Goal: Information Seeking & Learning: Learn about a topic

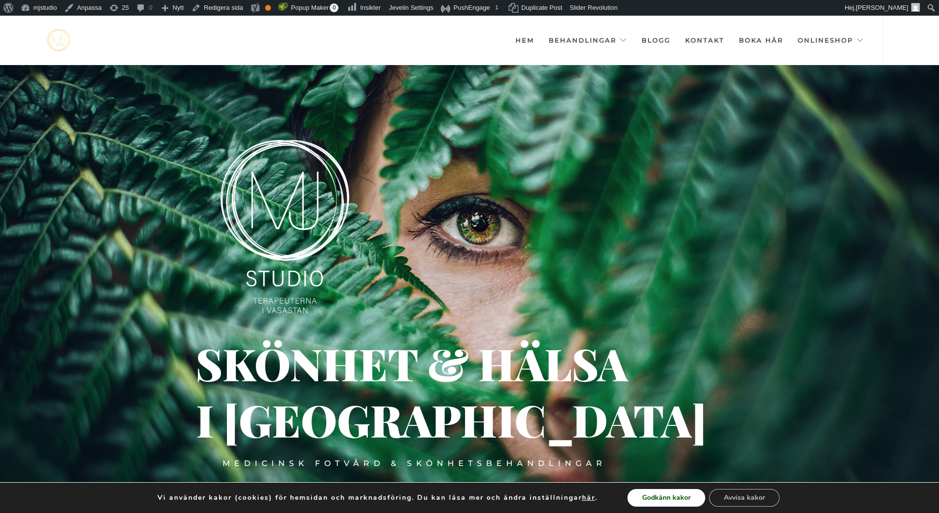
click at [663, 498] on button "Godkänn kakor" at bounding box center [667, 498] width 78 height 18
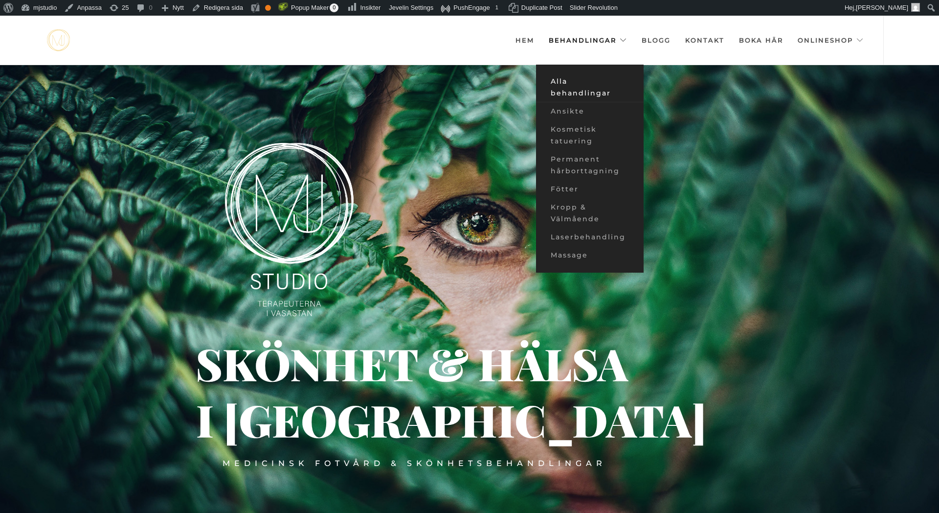
click at [592, 95] on link "Alla behandlingar" at bounding box center [590, 87] width 108 height 30
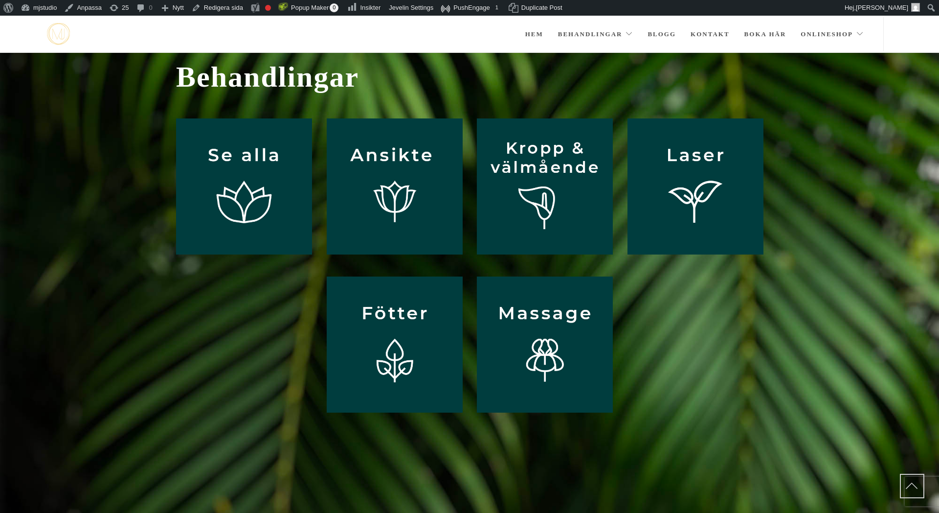
scroll to position [21, 0]
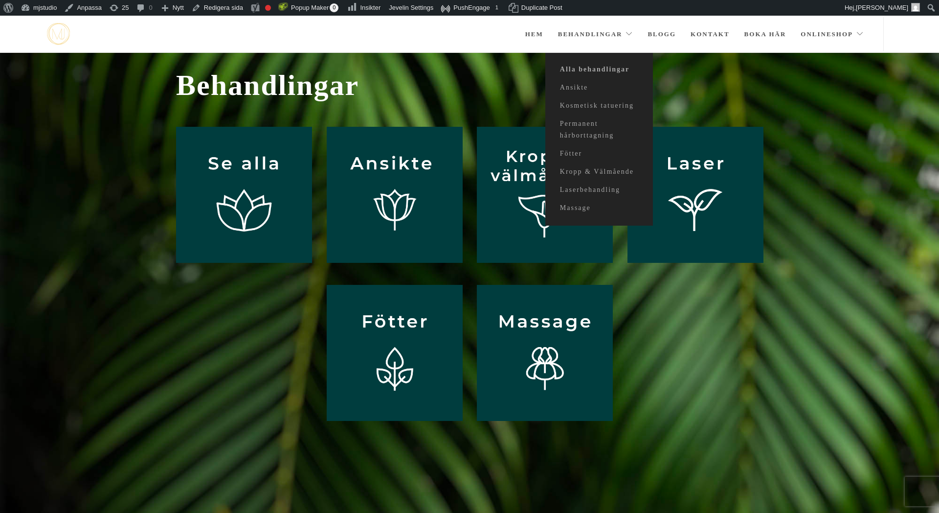
click at [600, 35] on link "Behandlingar" at bounding box center [595, 34] width 75 height 34
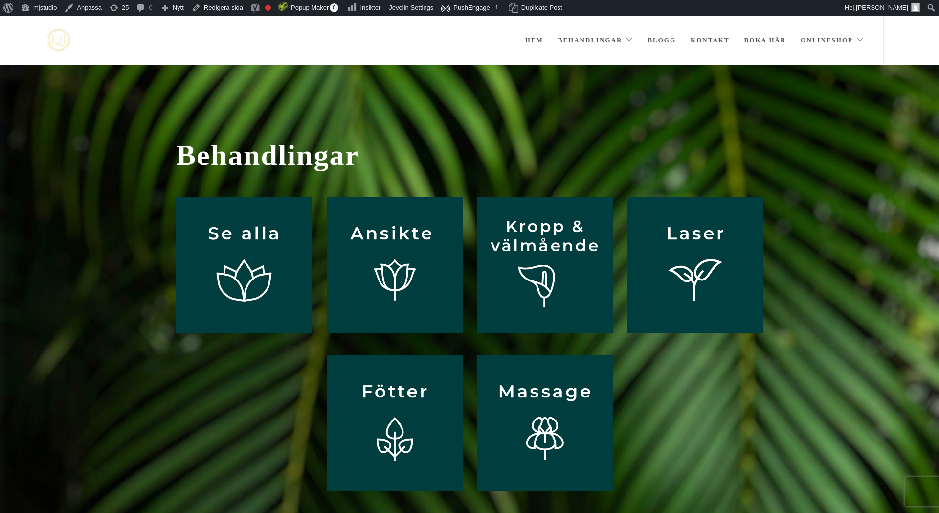
click at [58, 34] on img at bounding box center [58, 40] width 23 height 22
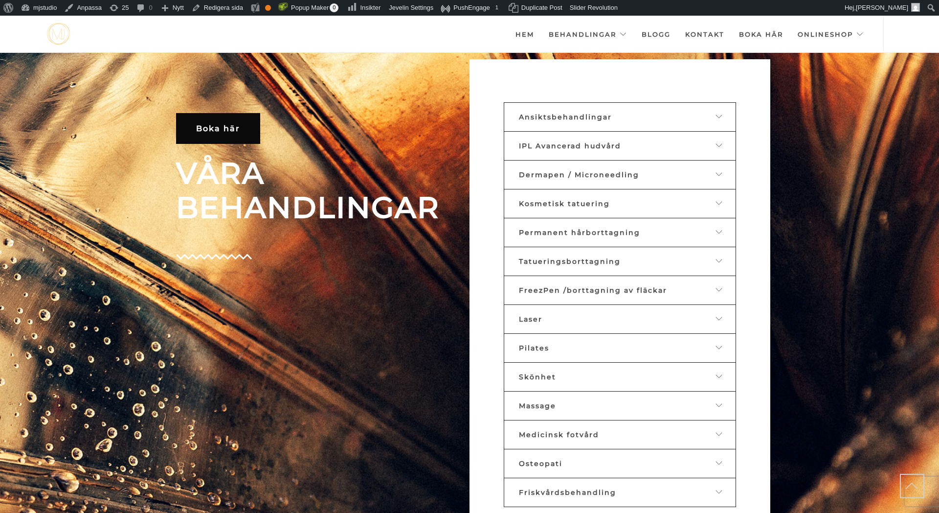
scroll to position [516, 0]
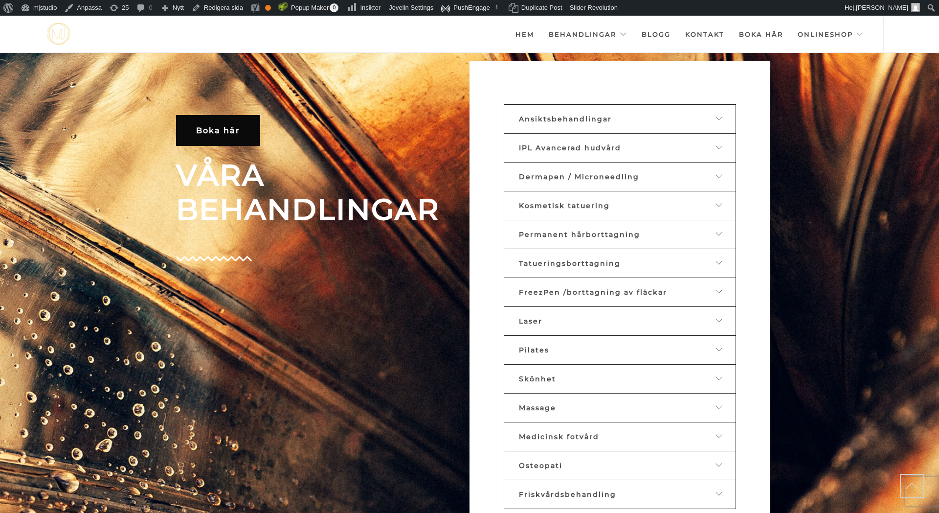
click at [720, 119] on icon at bounding box center [720, 118] width 8 height 7
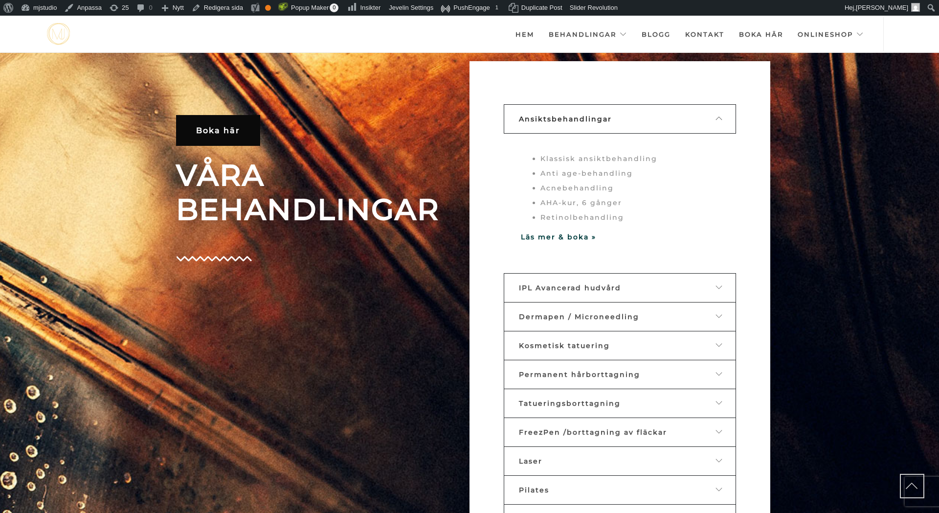
click at [720, 119] on icon at bounding box center [720, 118] width 8 height 7
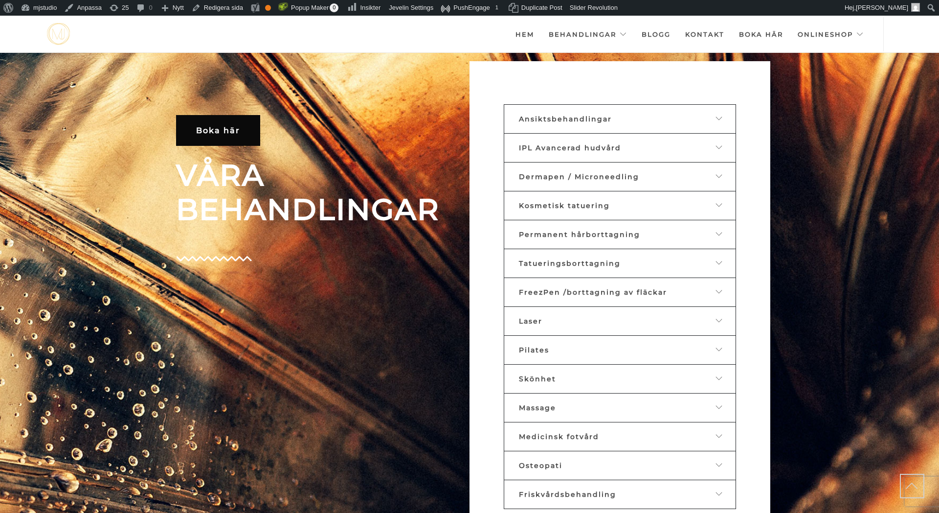
click at [722, 145] on icon at bounding box center [720, 147] width 8 height 7
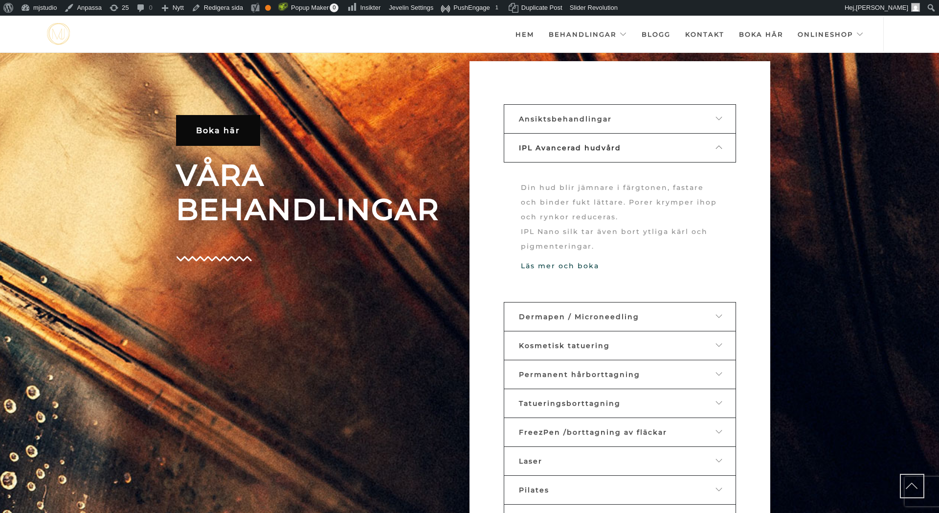
click at [722, 145] on icon at bounding box center [720, 147] width 8 height 7
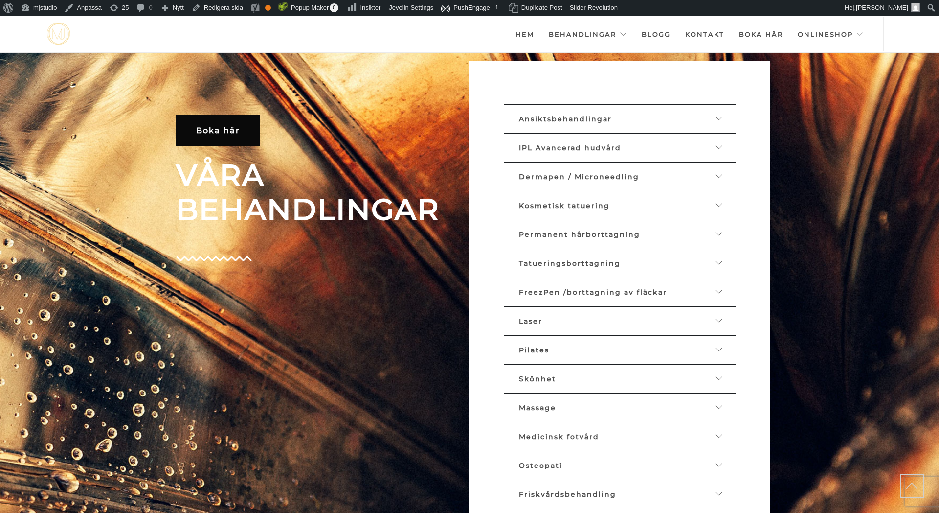
click at [718, 177] on icon at bounding box center [720, 176] width 8 height 7
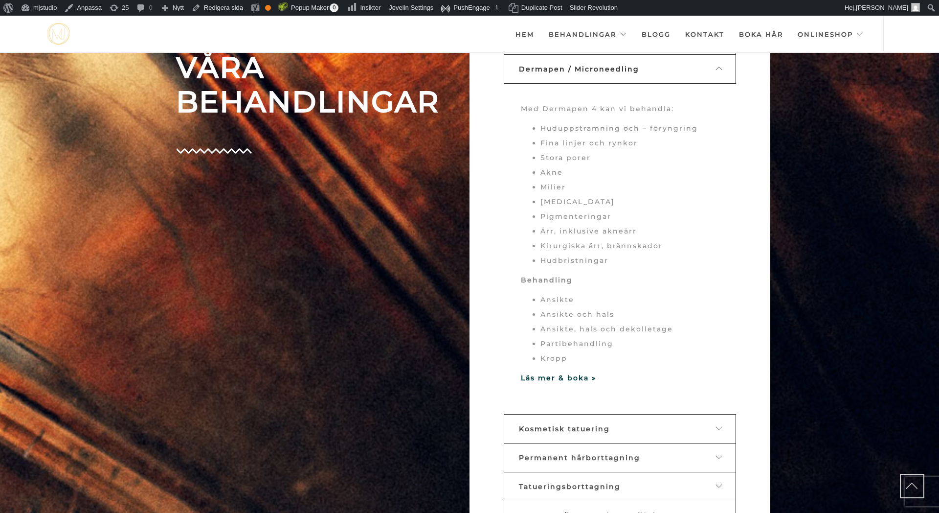
scroll to position [611, 0]
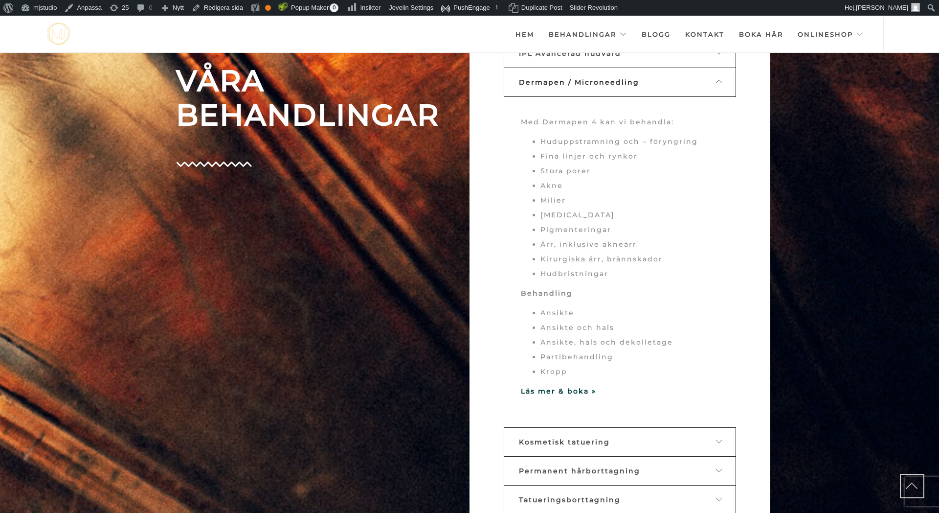
click at [723, 80] on icon at bounding box center [720, 81] width 8 height 7
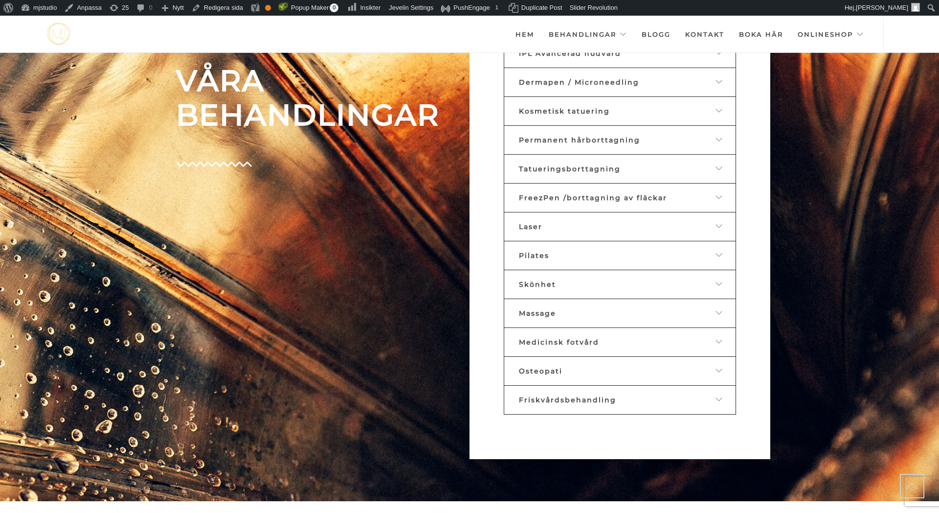
click at [721, 194] on icon at bounding box center [720, 197] width 8 height 7
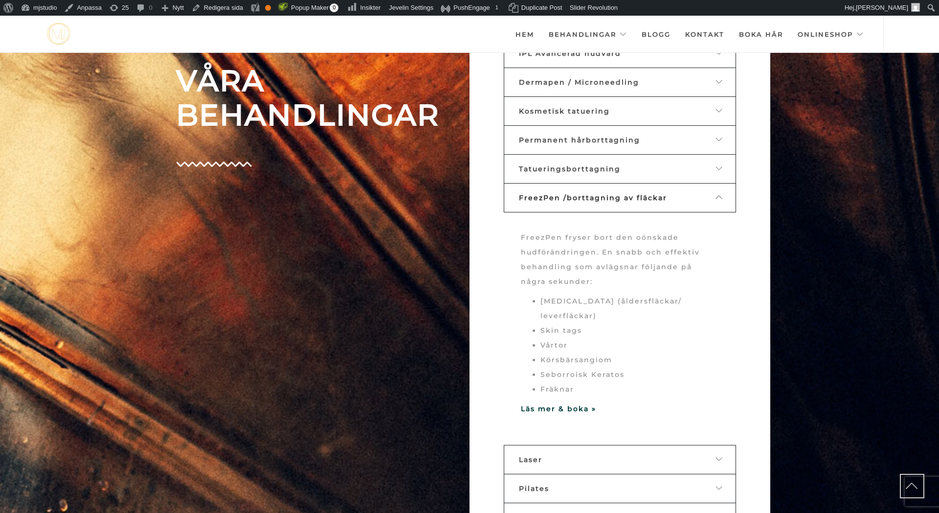
click at [721, 194] on icon at bounding box center [720, 197] width 8 height 7
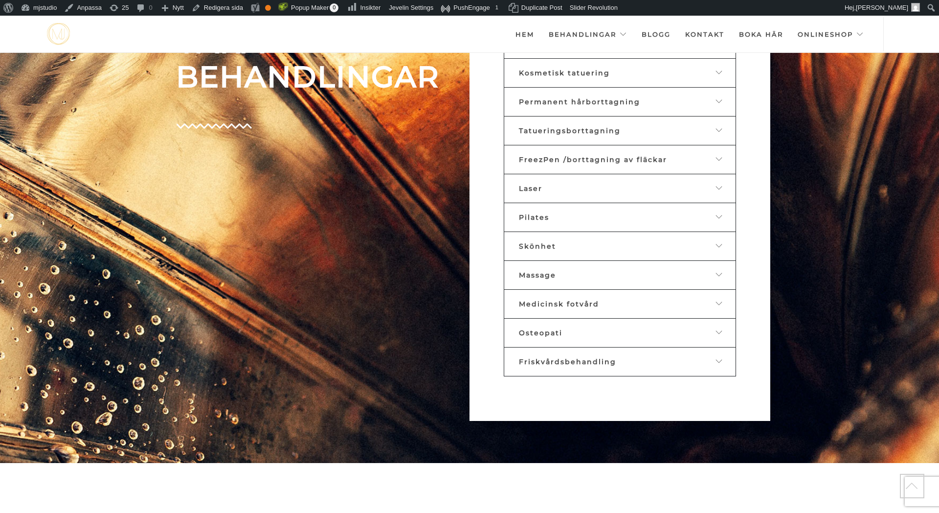
scroll to position [663, 0]
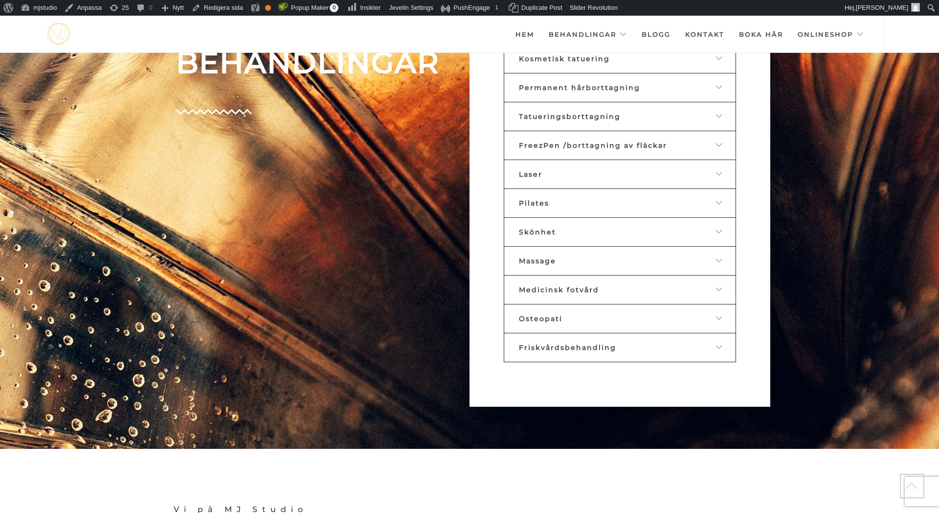
click at [721, 170] on icon at bounding box center [720, 173] width 8 height 7
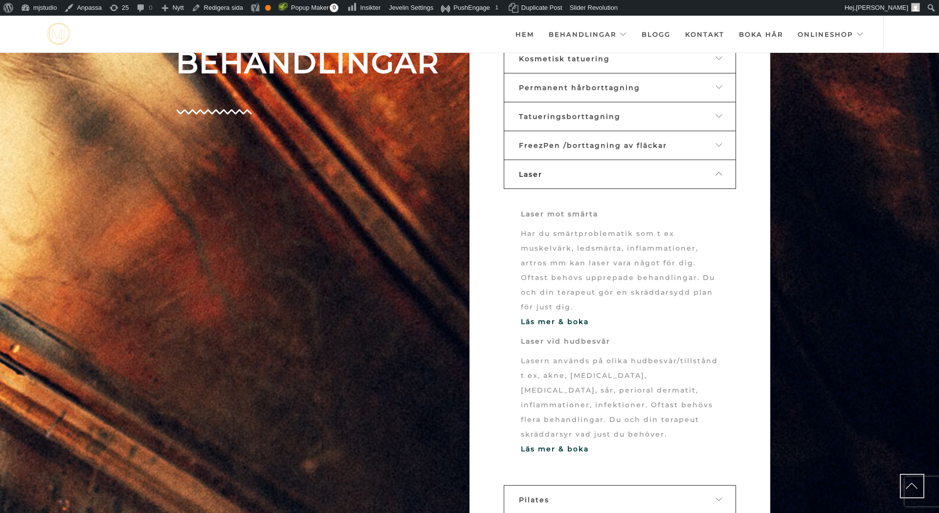
click at [719, 171] on icon at bounding box center [720, 173] width 8 height 7
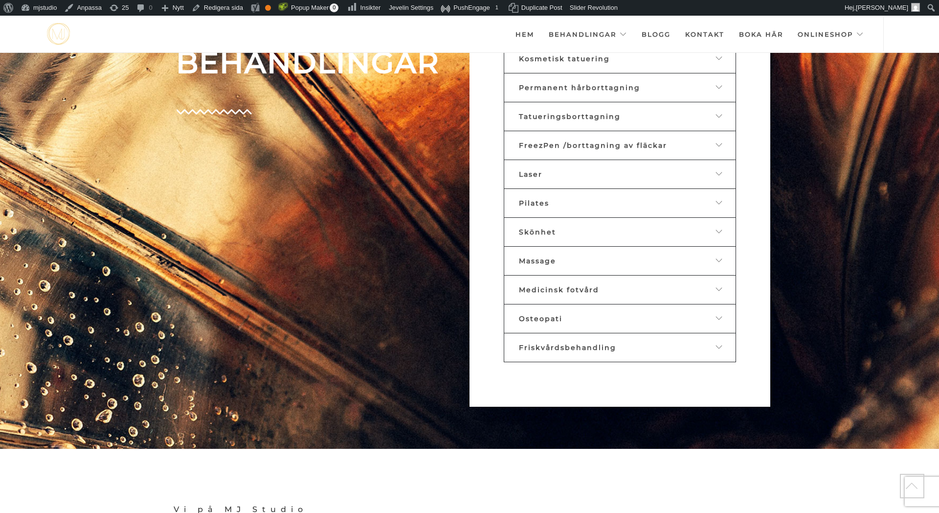
click at [720, 228] on icon at bounding box center [720, 231] width 8 height 7
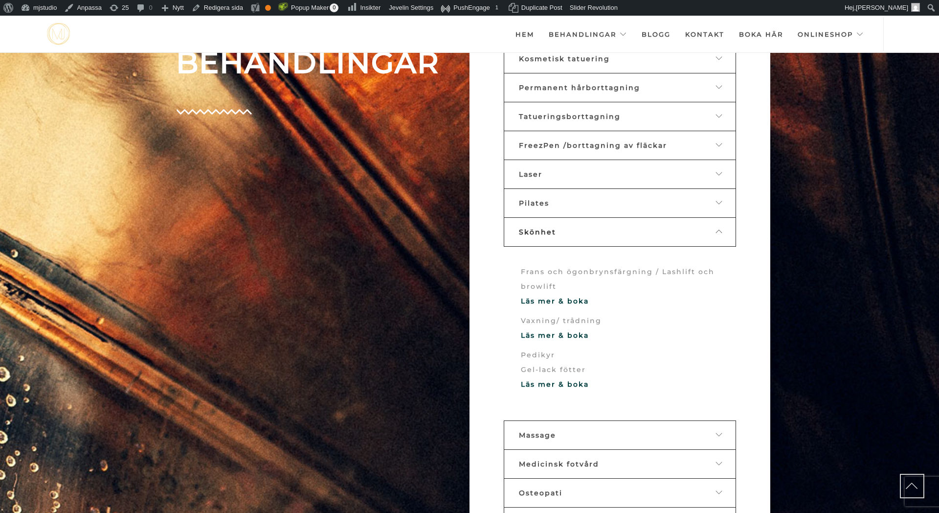
click at [719, 228] on icon at bounding box center [720, 231] width 8 height 7
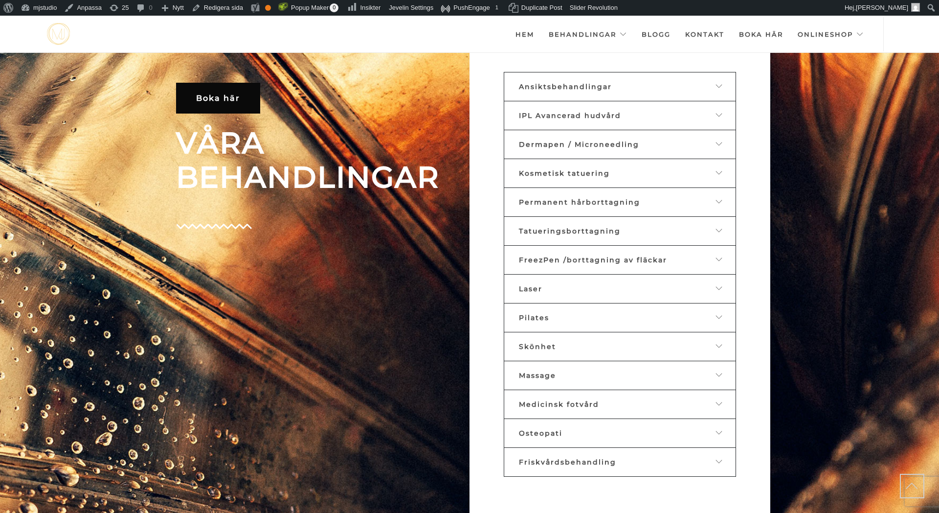
scroll to position [524, 0]
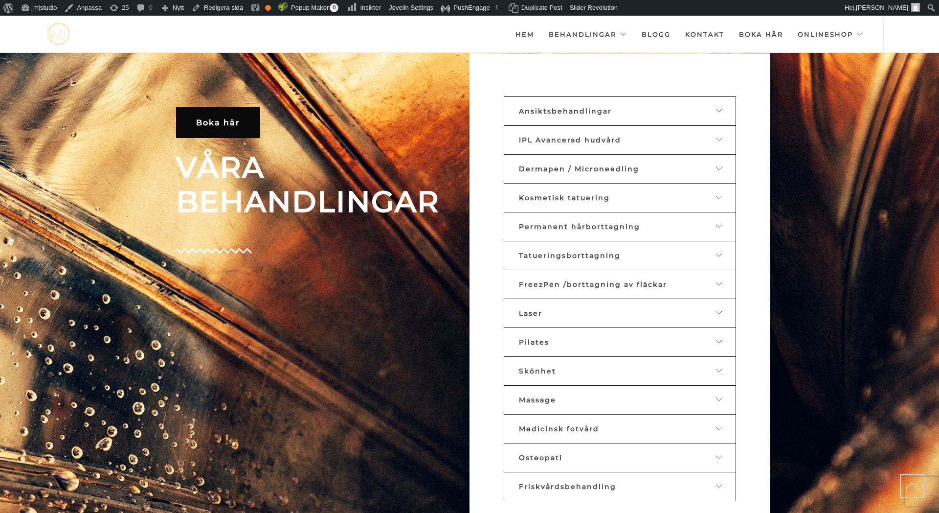
click at [720, 339] on icon at bounding box center [720, 341] width 8 height 7
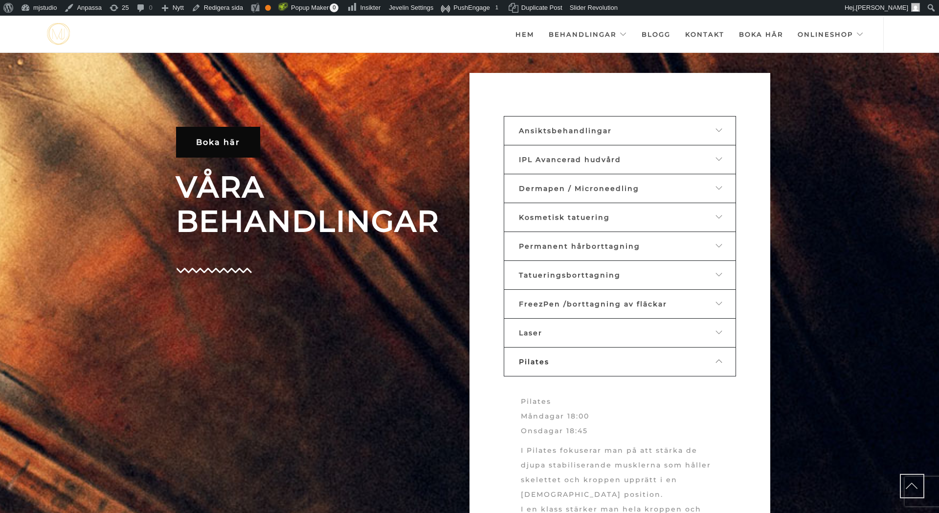
scroll to position [504, 0]
click at [545, 359] on span "Pilates" at bounding box center [534, 362] width 30 height 9
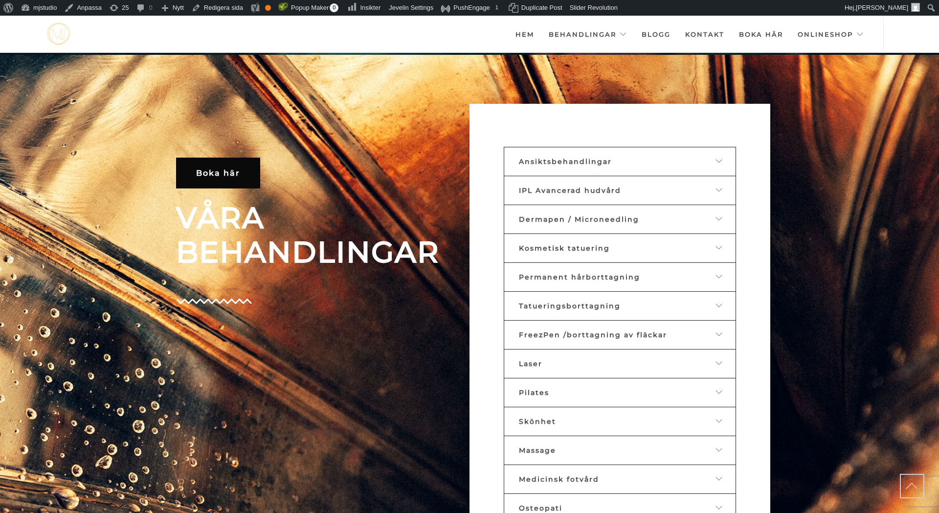
scroll to position [338, 0]
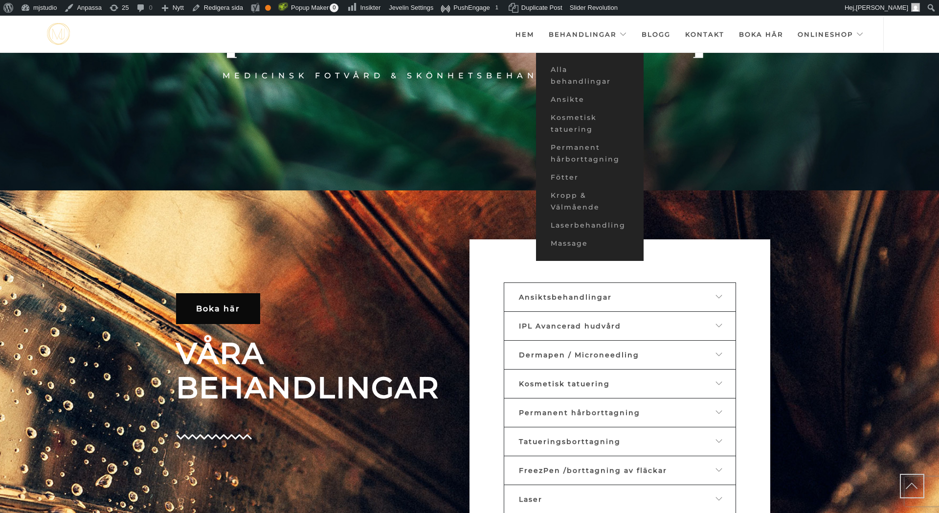
click at [445, 260] on div at bounding box center [319, 263] width 286 height 49
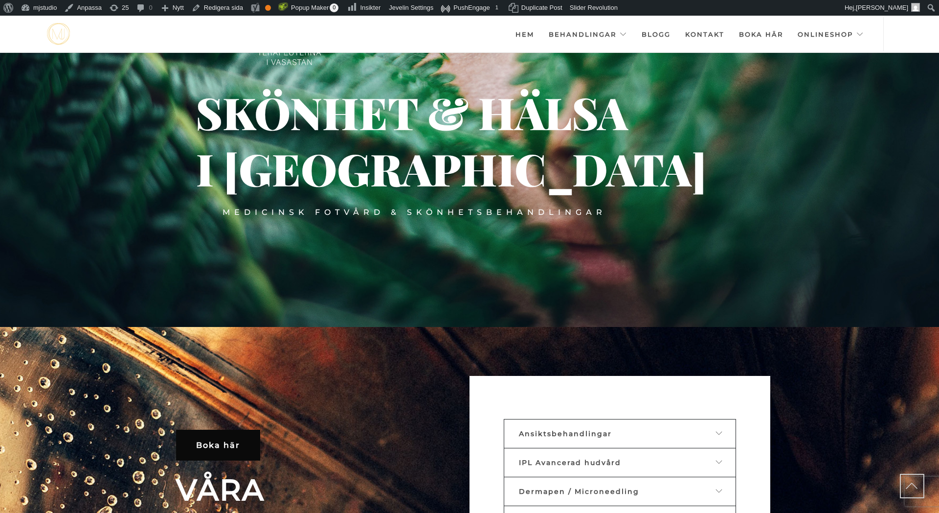
scroll to position [179, 0]
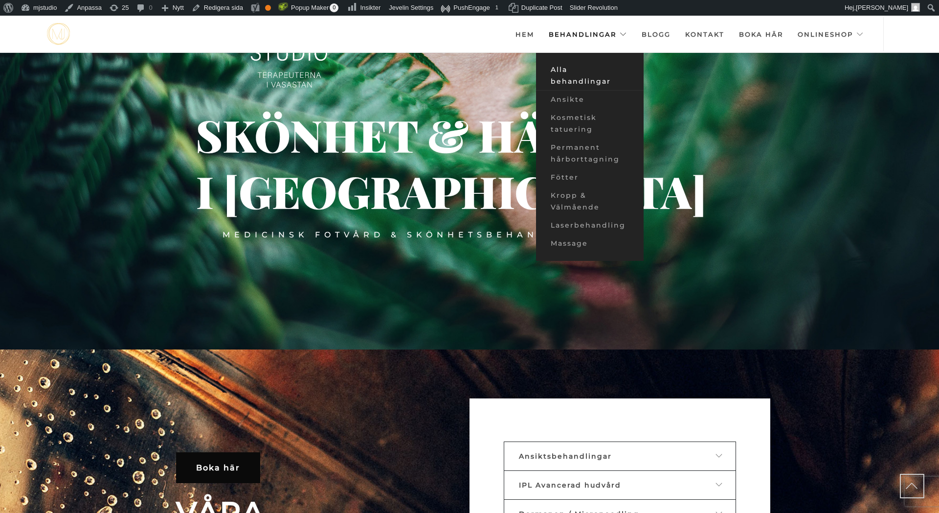
click at [576, 82] on link "Alla behandlingar" at bounding box center [590, 76] width 108 height 30
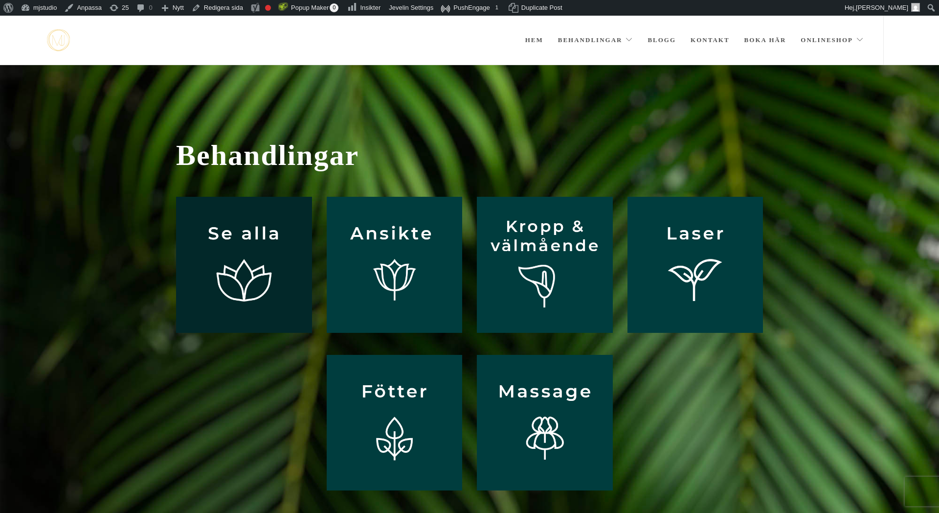
click at [248, 259] on img at bounding box center [244, 265] width 136 height 136
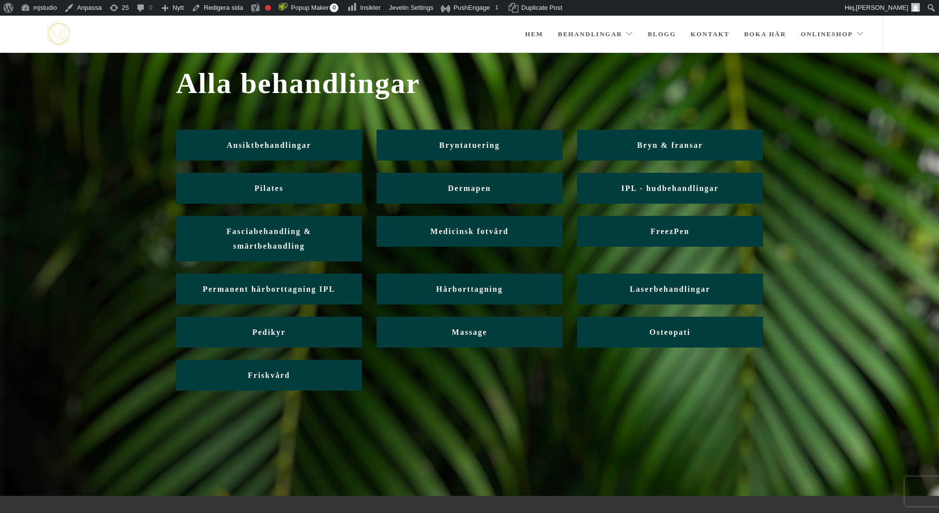
scroll to position [23, 0]
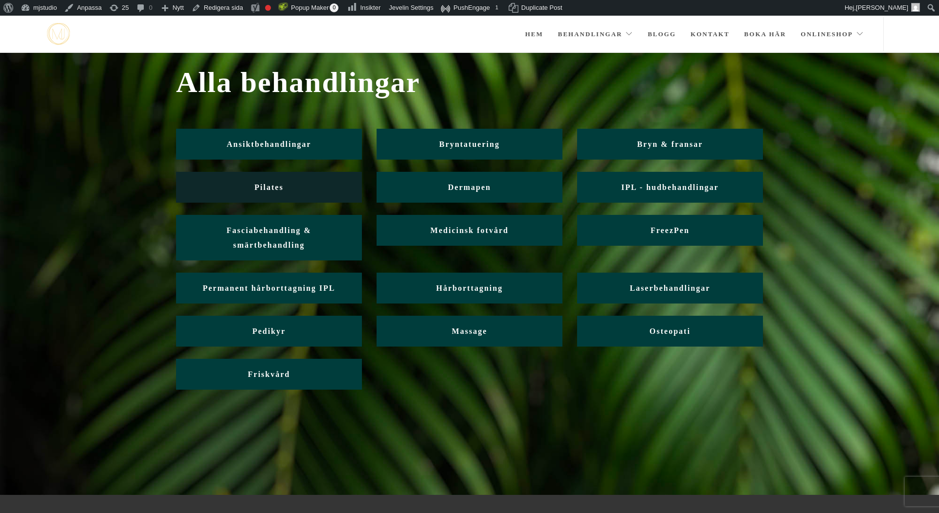
click at [276, 186] on span "Pilates" at bounding box center [268, 187] width 29 height 8
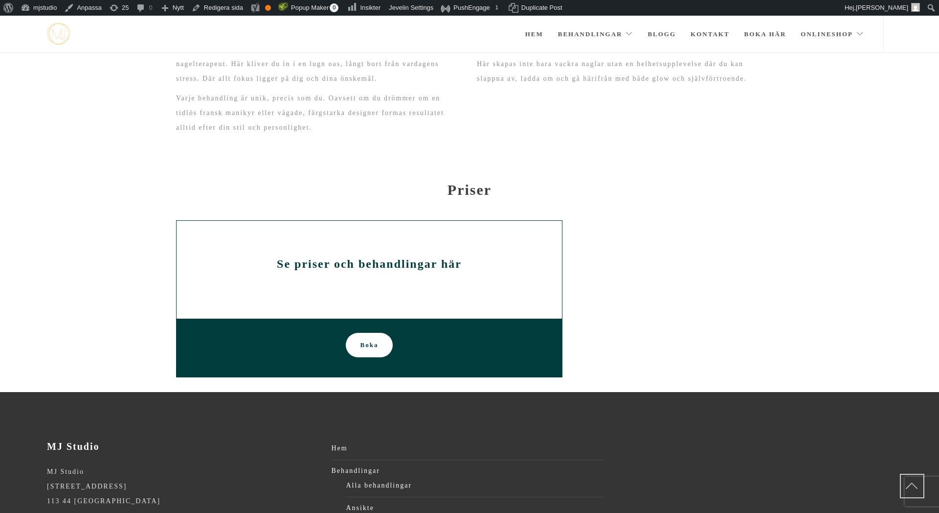
scroll to position [522, 0]
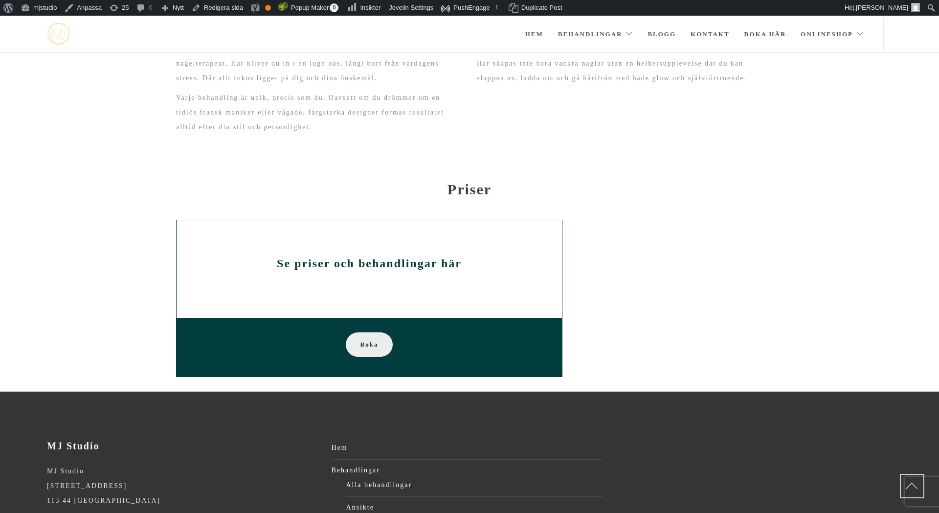
click at [373, 347] on span "Boka" at bounding box center [370, 344] width 18 height 24
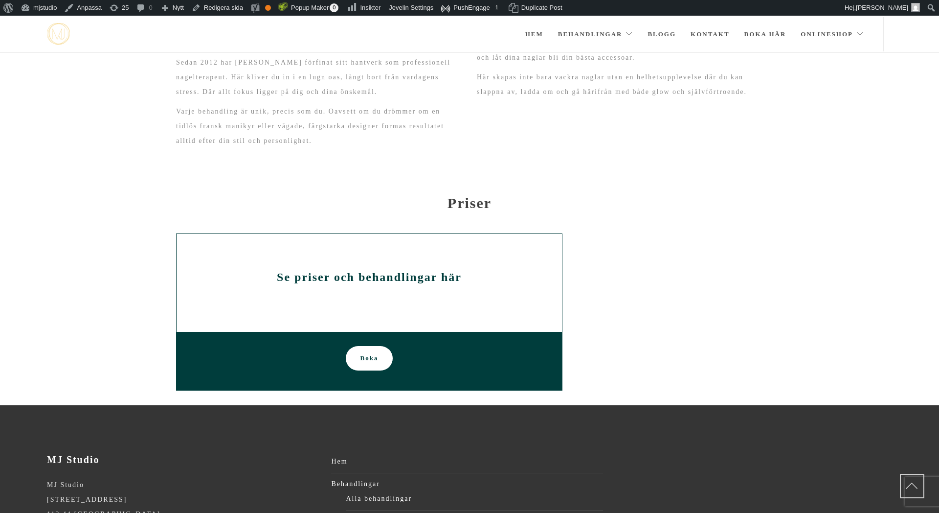
scroll to position [507, 0]
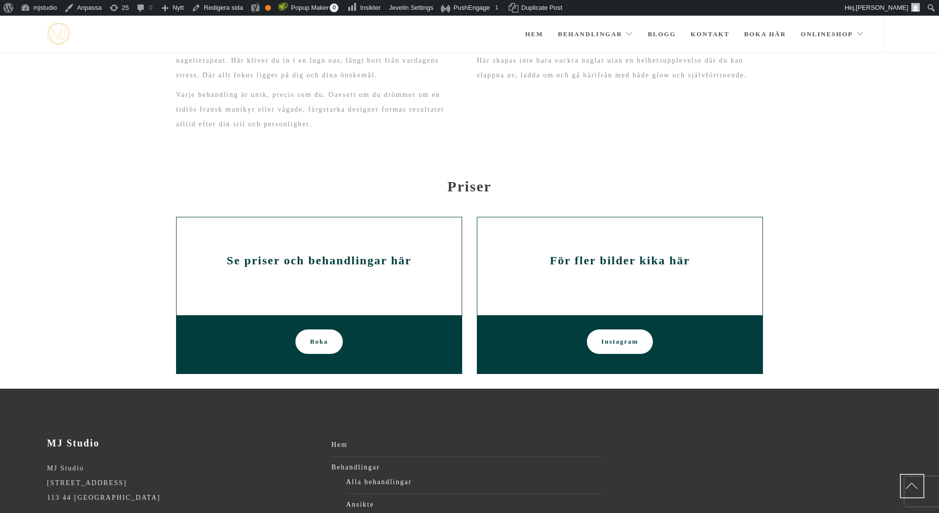
scroll to position [531, 0]
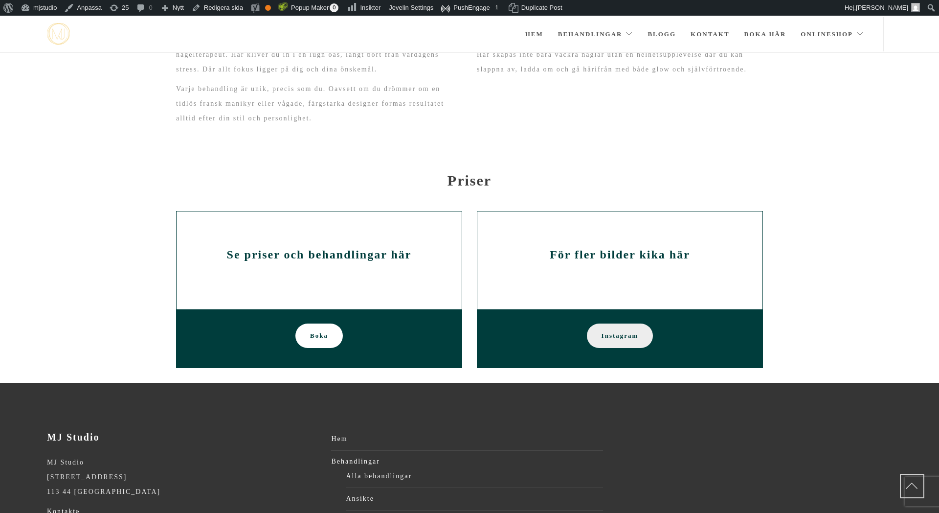
click at [620, 339] on span "Instagram" at bounding box center [620, 335] width 37 height 24
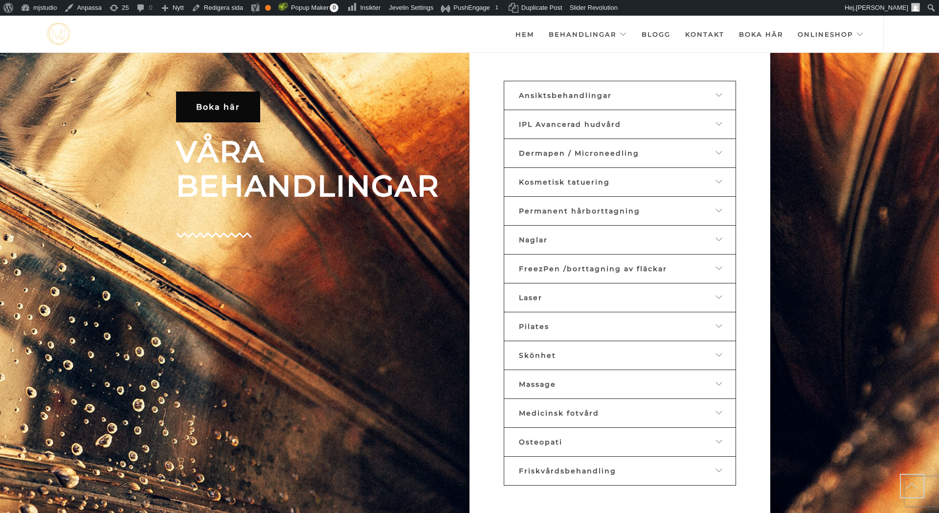
scroll to position [540, 0]
click at [721, 236] on icon at bounding box center [720, 238] width 8 height 7
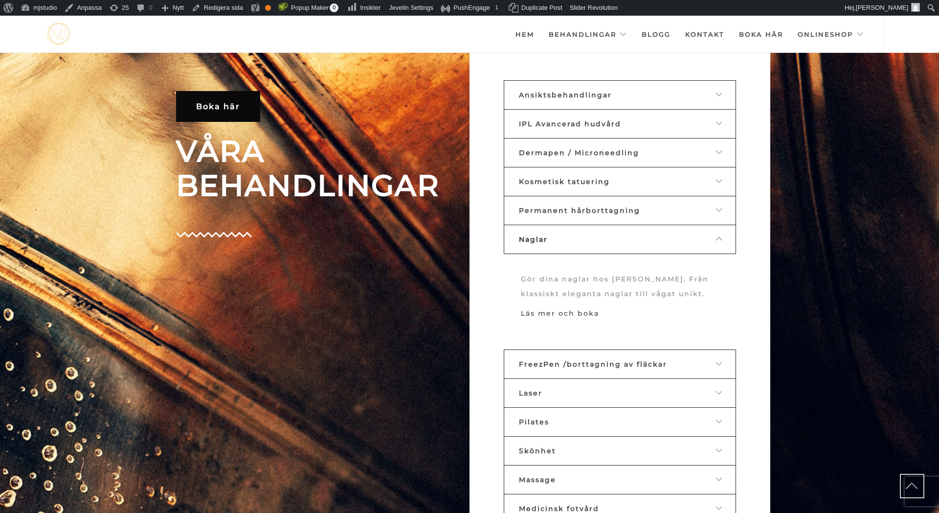
click at [585, 310] on link "Läs mer och boka" at bounding box center [560, 313] width 78 height 9
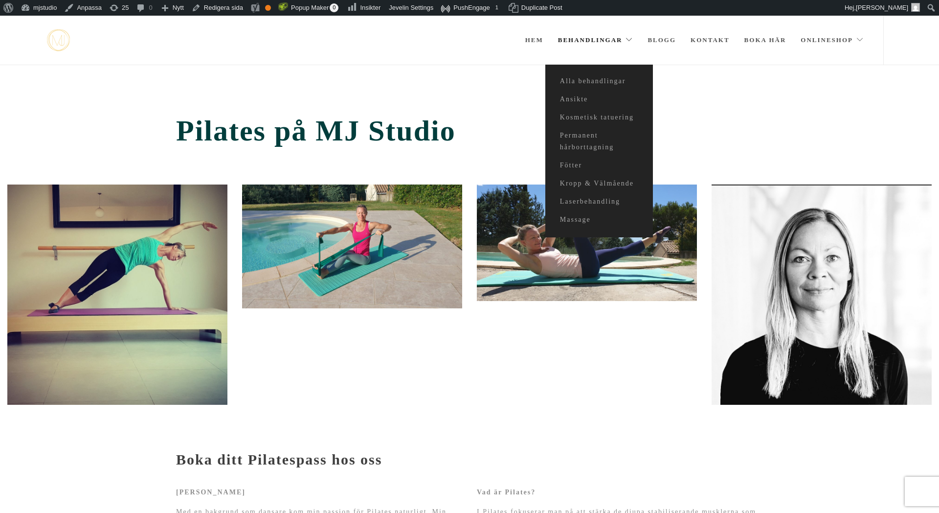
click at [610, 42] on link "Behandlingar" at bounding box center [595, 40] width 75 height 49
click at [597, 200] on link "Laserbehandling" at bounding box center [599, 202] width 108 height 18
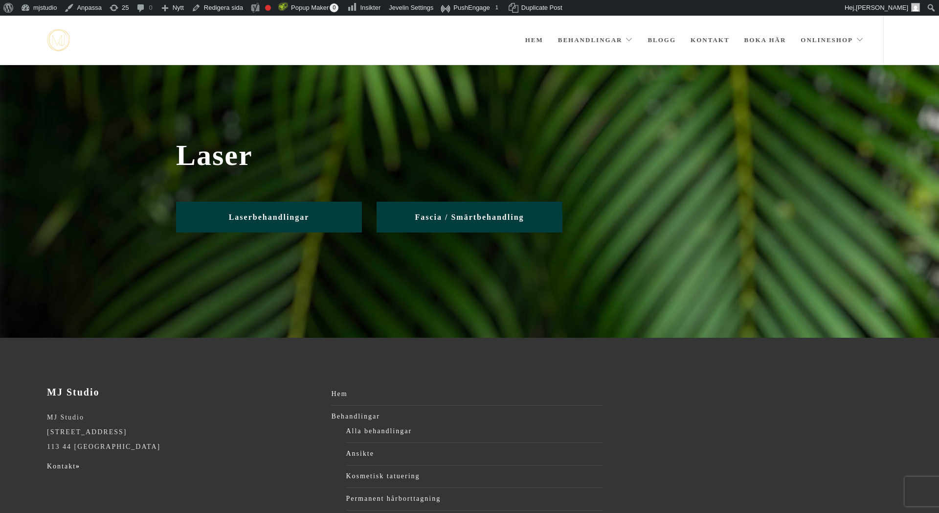
click at [270, 127] on div "Laser" at bounding box center [470, 155] width 602 height 83
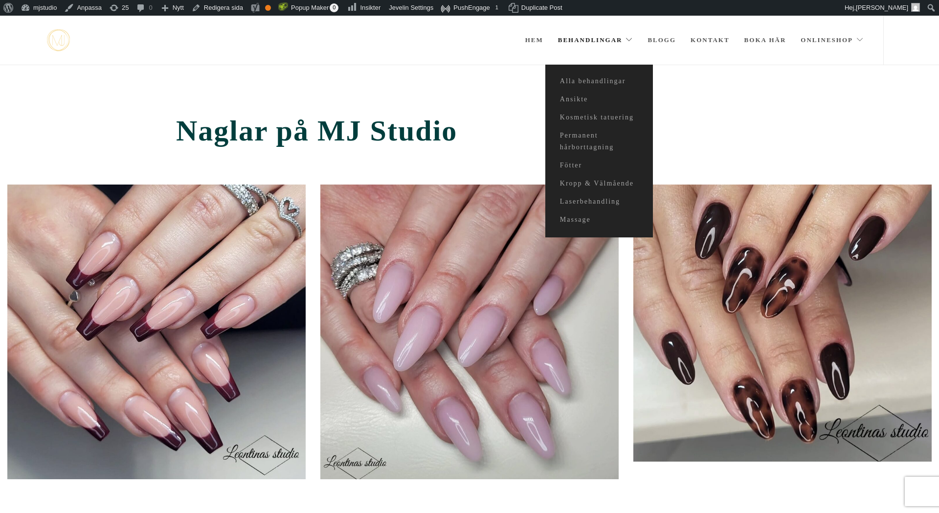
click at [604, 39] on link "Behandlingar" at bounding box center [595, 40] width 75 height 49
click at [592, 82] on link "Alla behandlingar" at bounding box center [599, 81] width 108 height 18
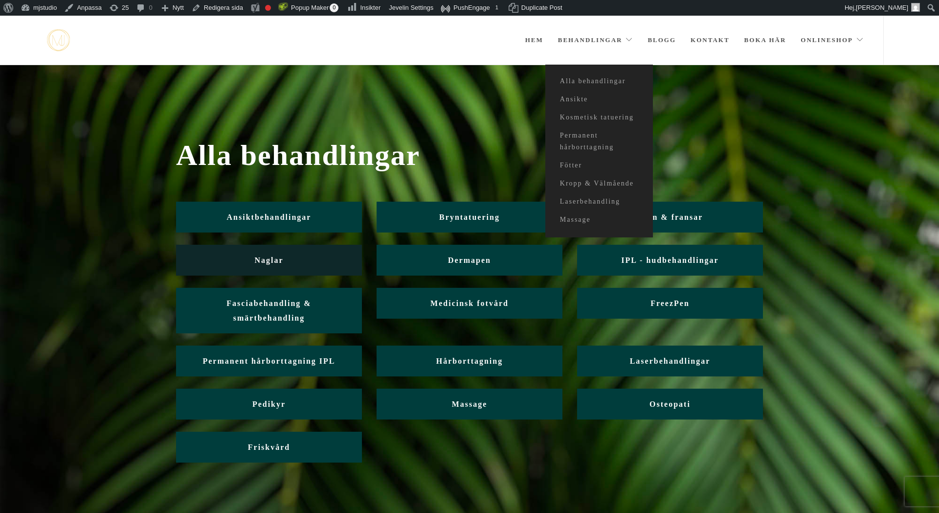
click at [268, 271] on link "Naglar" at bounding box center [269, 260] width 186 height 31
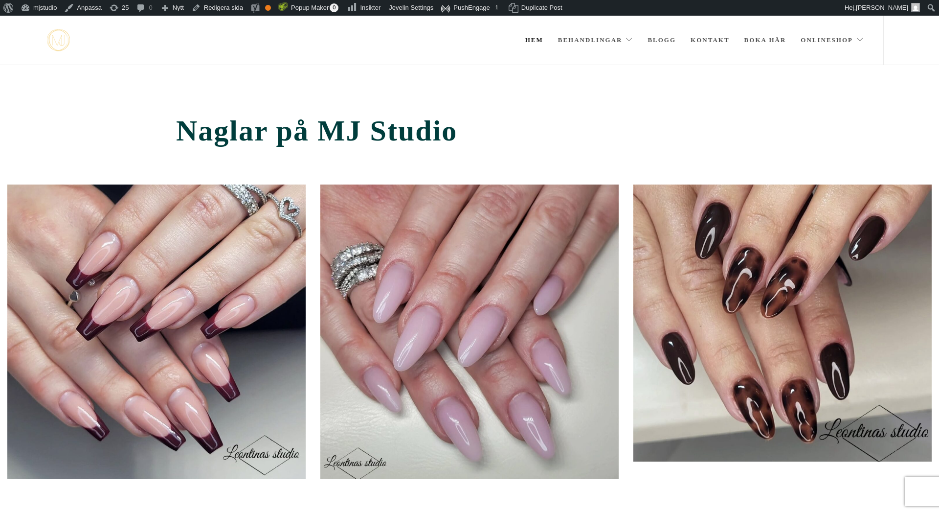
click at [532, 42] on link "Hem" at bounding box center [534, 40] width 18 height 49
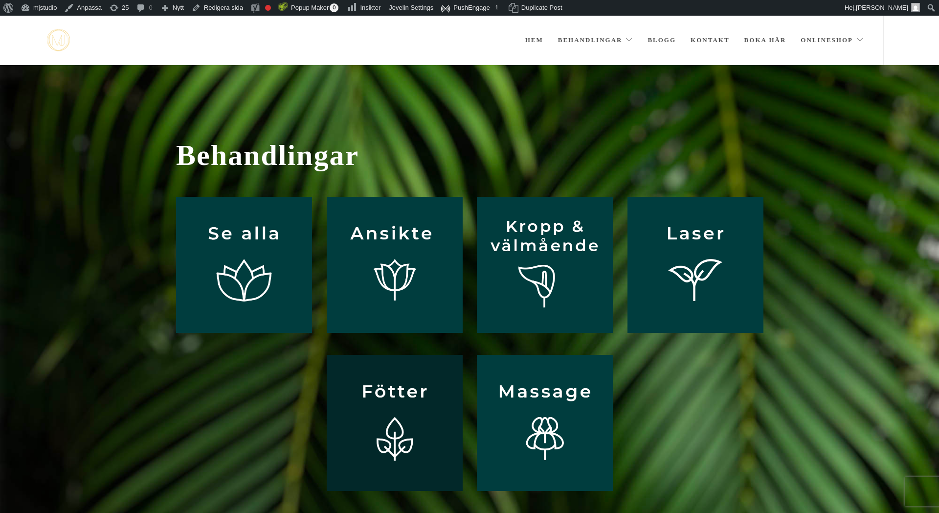
click at [399, 420] on img at bounding box center [395, 423] width 136 height 136
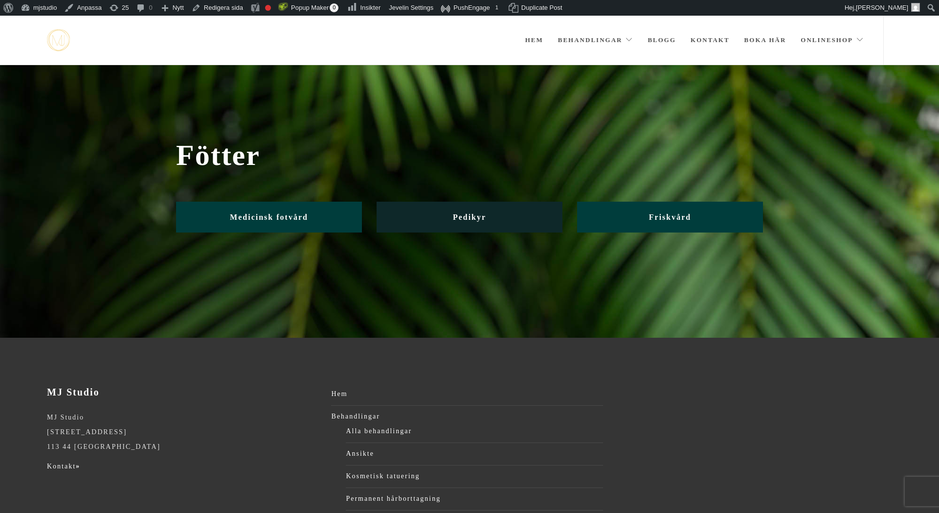
click at [482, 220] on span "Pedikyr" at bounding box center [469, 217] width 33 height 8
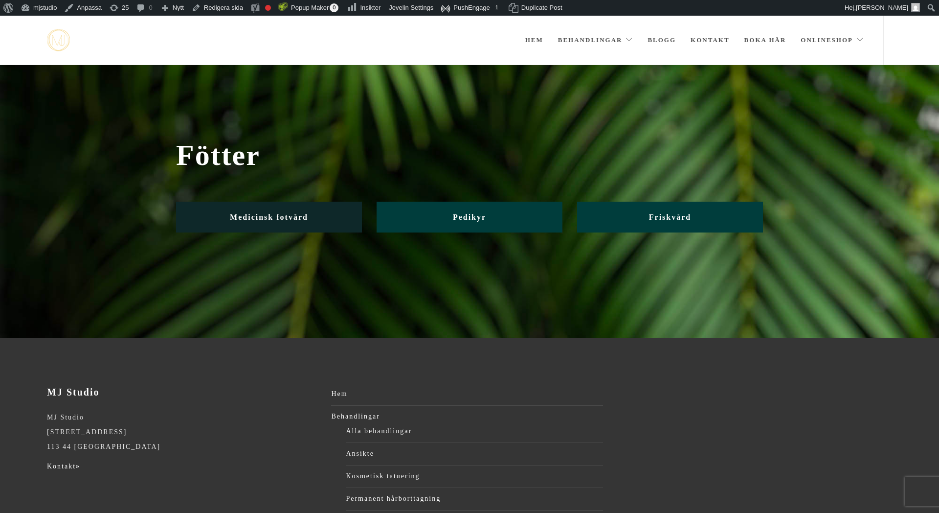
click at [288, 217] on span "Medicinsk fotvård" at bounding box center [269, 217] width 78 height 8
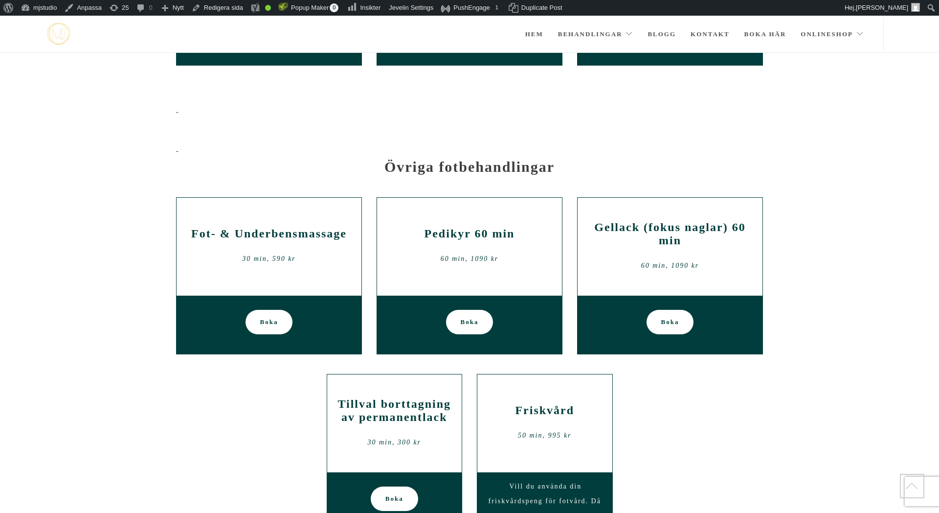
scroll to position [977, 0]
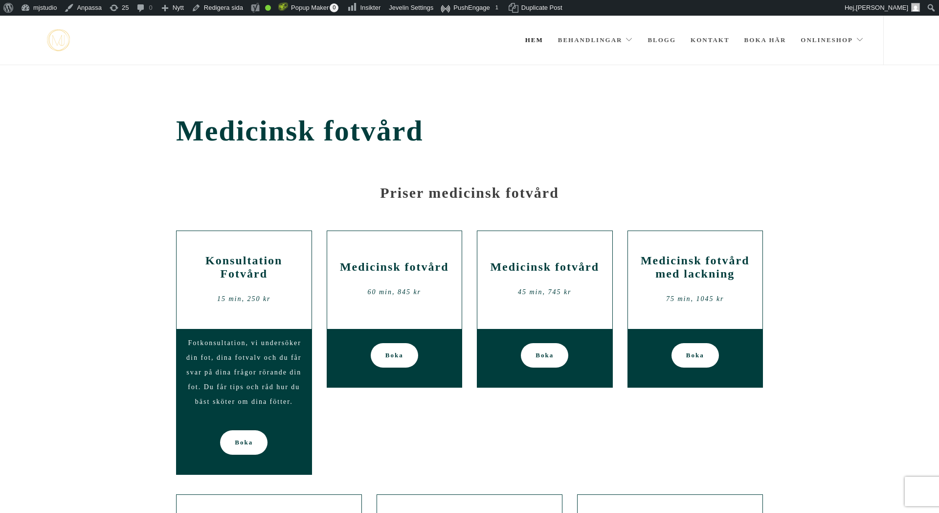
click at [539, 39] on link "Hem" at bounding box center [534, 40] width 18 height 49
